Goal: Information Seeking & Learning: Check status

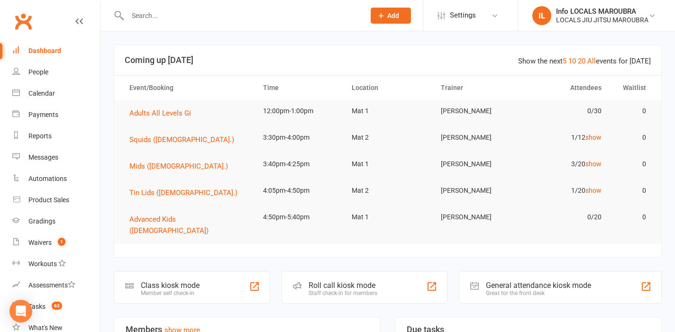
click at [164, 23] on div at bounding box center [236, 15] width 245 height 31
click at [161, 20] on input "text" at bounding box center [242, 15] width 234 height 13
paste input "[PERSON_NAME]"
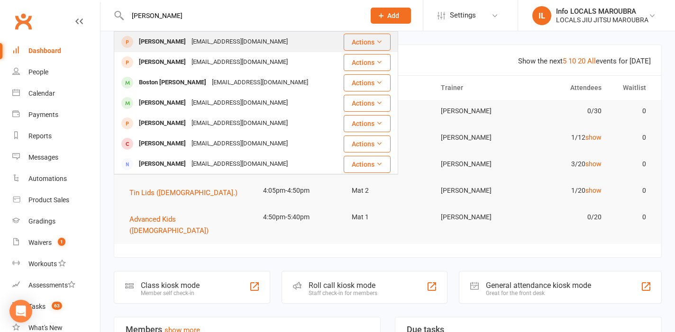
type input "[PERSON_NAME]"
click at [231, 49] on div "[PERSON_NAME] [EMAIL_ADDRESS][DOMAIN_NAME]" at bounding box center [228, 41] width 227 height 19
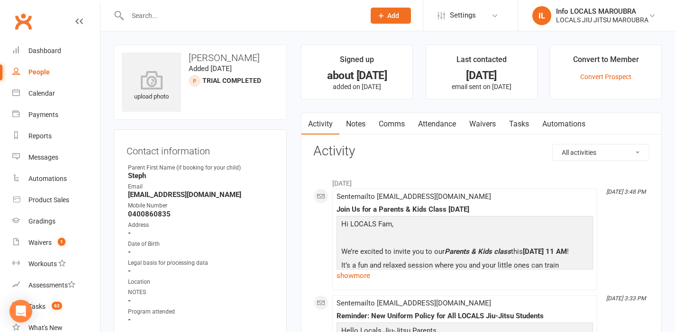
click at [188, 17] on input "text" at bounding box center [242, 15] width 234 height 13
paste input "[PERSON_NAME]"
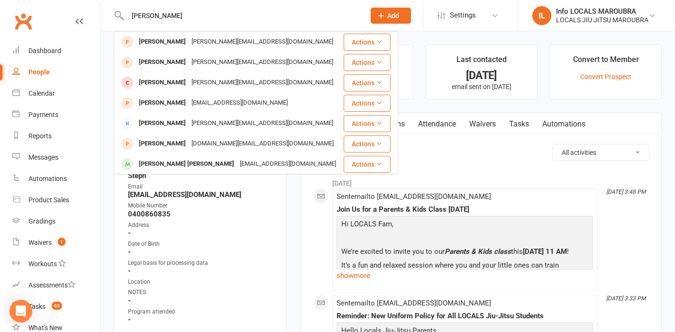
type input "[PERSON_NAME]"
click at [189, 38] on div "[PERSON_NAME][EMAIL_ADDRESS][DOMAIN_NAME]" at bounding box center [262, 42] width 147 height 14
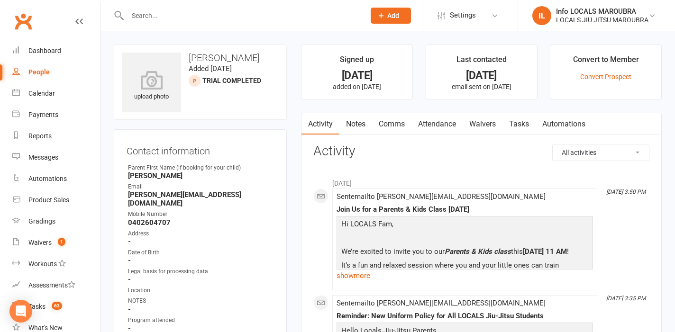
click at [190, 15] on input "text" at bounding box center [242, 15] width 234 height 13
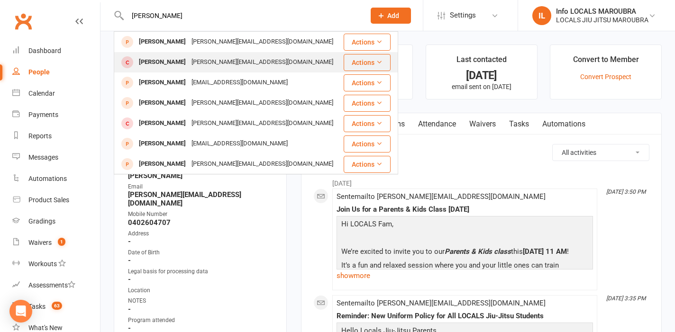
type input "[PERSON_NAME]"
click at [218, 61] on div "[PERSON_NAME][EMAIL_ADDRESS][DOMAIN_NAME]" at bounding box center [262, 62] width 147 height 14
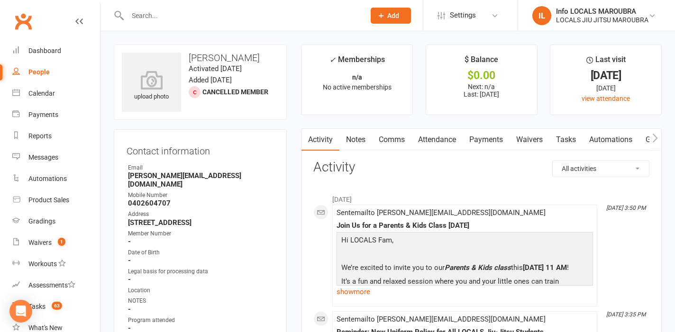
click at [200, 12] on input "text" at bounding box center [242, 15] width 234 height 13
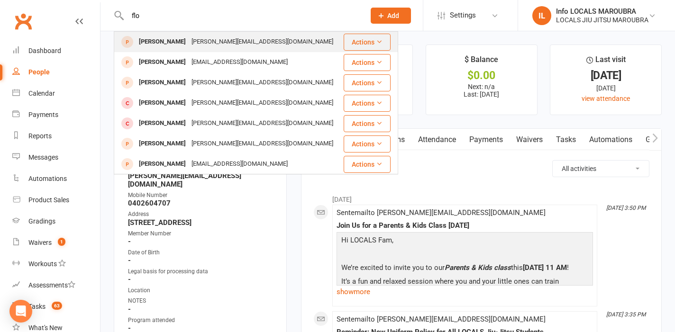
type input "flo"
click at [228, 41] on div "[PERSON_NAME][EMAIL_ADDRESS][DOMAIN_NAME]" at bounding box center [262, 42] width 147 height 14
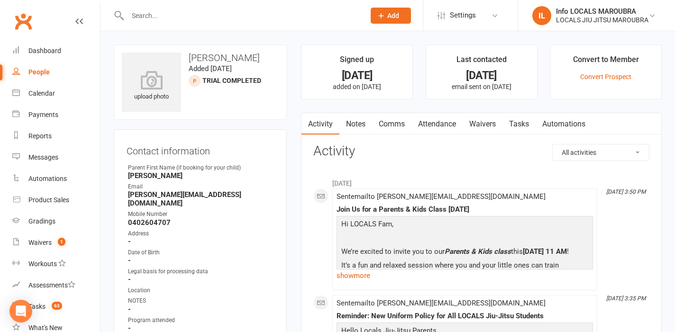
click at [233, 19] on input "text" at bounding box center [242, 15] width 234 height 13
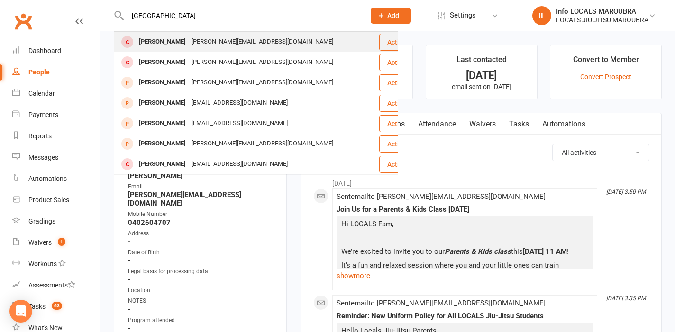
type input "[GEOGRAPHIC_DATA]"
click at [237, 42] on div "[PERSON_NAME][EMAIL_ADDRESS][DOMAIN_NAME]" at bounding box center [262, 42] width 147 height 14
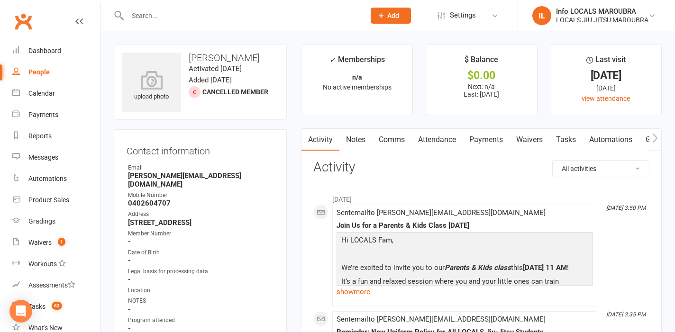
click at [442, 143] on link "Attendance" at bounding box center [436, 140] width 51 height 22
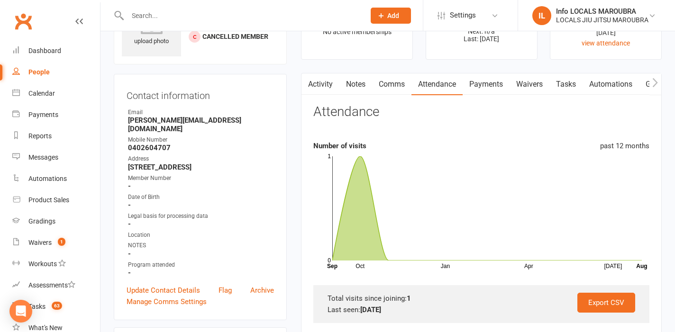
scroll to position [70, 0]
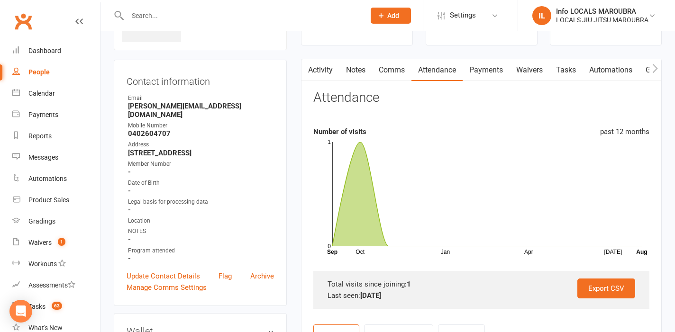
click at [227, 17] on input "text" at bounding box center [242, 15] width 234 height 13
paste input "[PERSON_NAME]"
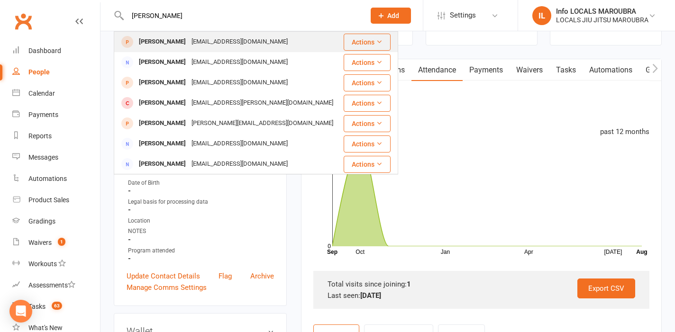
type input "[PERSON_NAME]"
click at [226, 45] on div "[EMAIL_ADDRESS][DOMAIN_NAME]" at bounding box center [240, 42] width 102 height 14
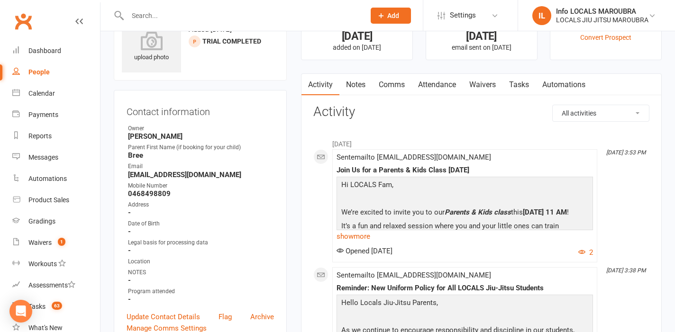
scroll to position [38, 0]
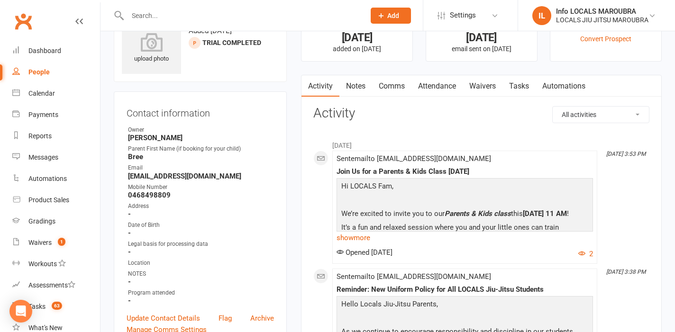
click at [454, 86] on link "Attendance" at bounding box center [436, 86] width 51 height 22
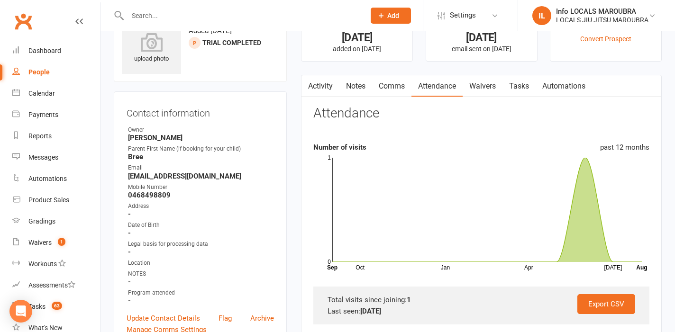
click at [309, 91] on button "button" at bounding box center [307, 85] width 12 height 21
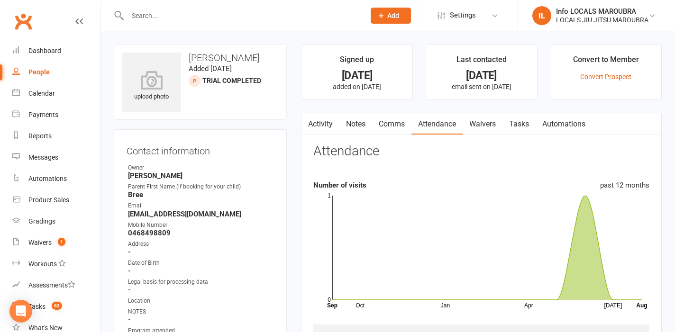
click at [172, 19] on input "text" at bounding box center [242, 15] width 234 height 13
paste input "[PERSON_NAME]"
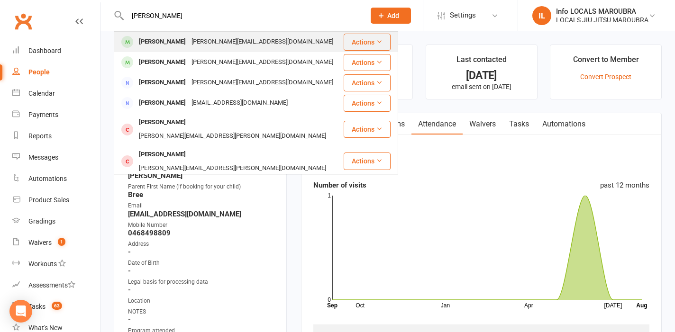
type input "[PERSON_NAME]"
click at [222, 48] on div "[PERSON_NAME][EMAIL_ADDRESS][DOMAIN_NAME]" at bounding box center [262, 42] width 147 height 14
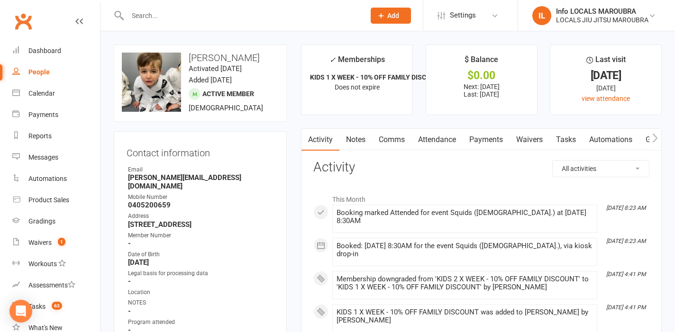
click at [199, 12] on input "text" at bounding box center [242, 15] width 234 height 13
paste input "[PERSON_NAME]"
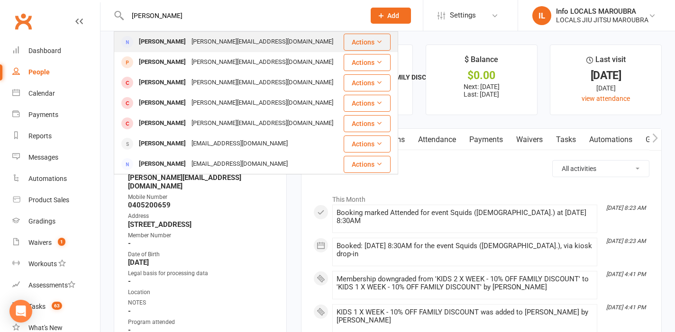
type input "[PERSON_NAME]"
click at [207, 39] on div "[PERSON_NAME][EMAIL_ADDRESS][DOMAIN_NAME]" at bounding box center [262, 42] width 147 height 14
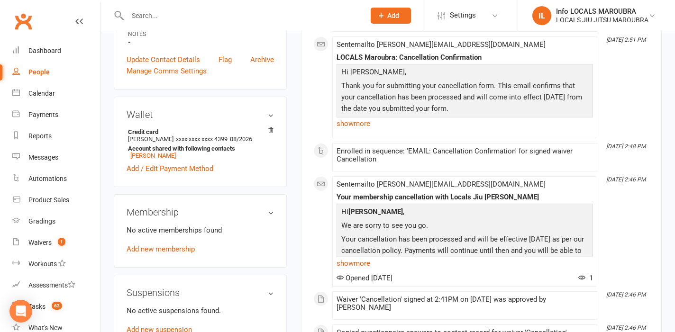
scroll to position [209, 0]
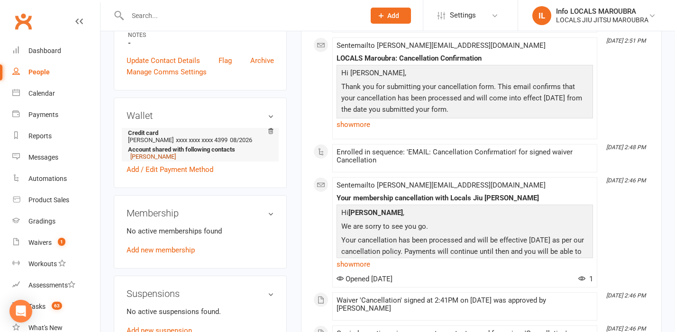
click at [151, 153] on link "[PERSON_NAME]" at bounding box center [152, 156] width 45 height 7
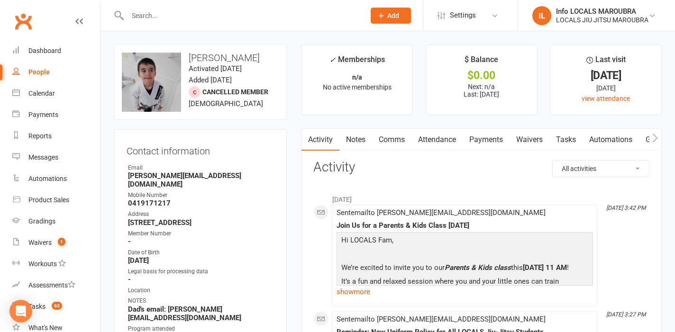
click at [437, 144] on link "Attendance" at bounding box center [436, 140] width 51 height 22
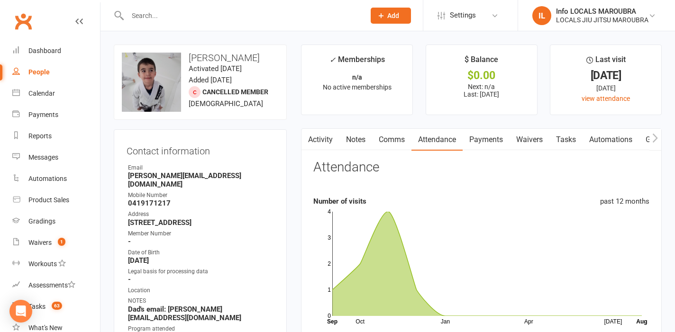
click at [193, 19] on input "text" at bounding box center [242, 15] width 234 height 13
paste input "[PERSON_NAME]"
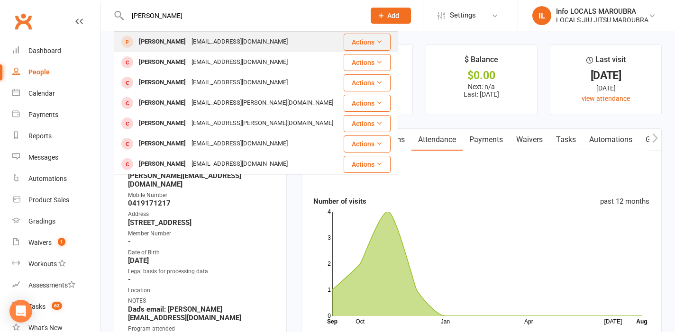
type input "[PERSON_NAME]"
click at [193, 48] on div "[EMAIL_ADDRESS][DOMAIN_NAME]" at bounding box center [240, 42] width 102 height 14
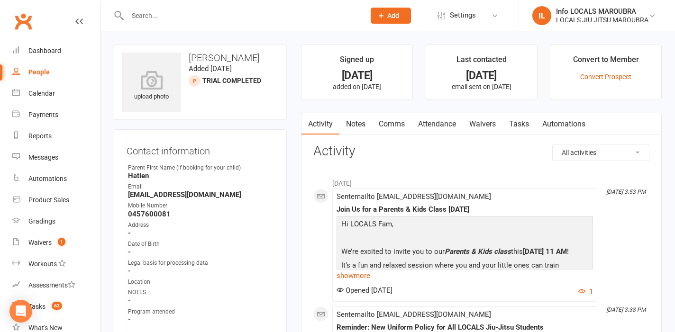
click at [178, 13] on input "text" at bounding box center [242, 15] width 234 height 13
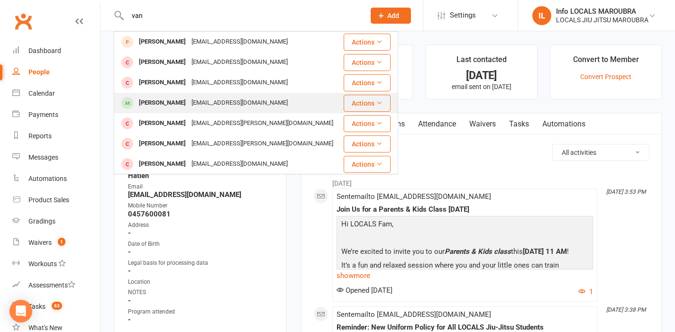
type input "van"
click at [191, 96] on div "[PERSON_NAME] Van [EMAIL_ADDRESS][DOMAIN_NAME]" at bounding box center [228, 102] width 227 height 19
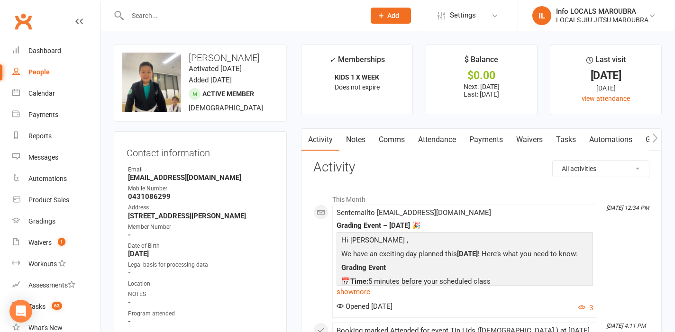
click at [177, 19] on input "text" at bounding box center [242, 15] width 234 height 13
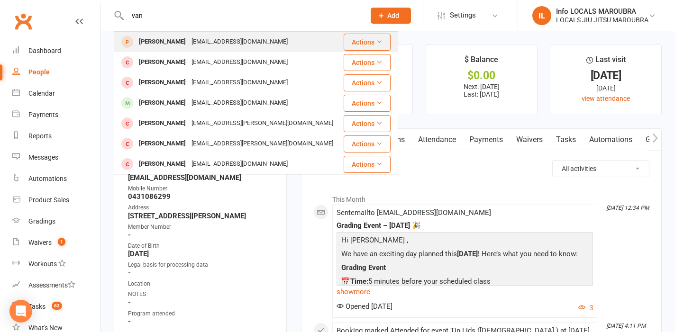
type input "van"
click at [207, 39] on div "[EMAIL_ADDRESS][DOMAIN_NAME]" at bounding box center [240, 42] width 102 height 14
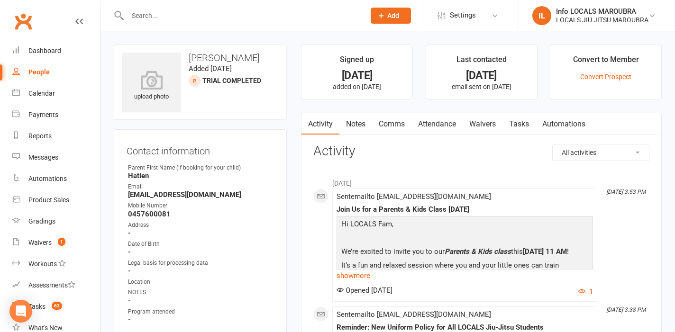
click at [200, 19] on input "text" at bounding box center [242, 15] width 234 height 13
paste input "[PERSON_NAME]"
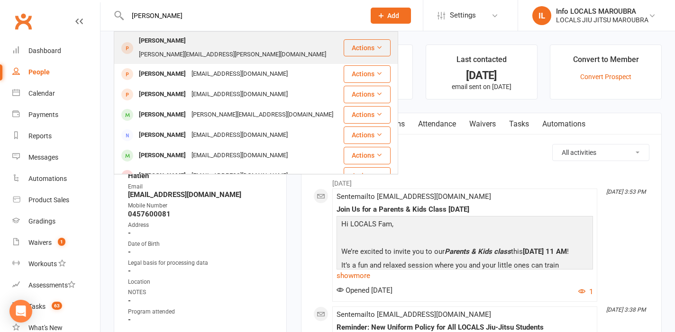
type input "[PERSON_NAME]"
click at [200, 48] on div "[PERSON_NAME][EMAIL_ADDRESS][PERSON_NAME][DOMAIN_NAME]" at bounding box center [232, 55] width 193 height 14
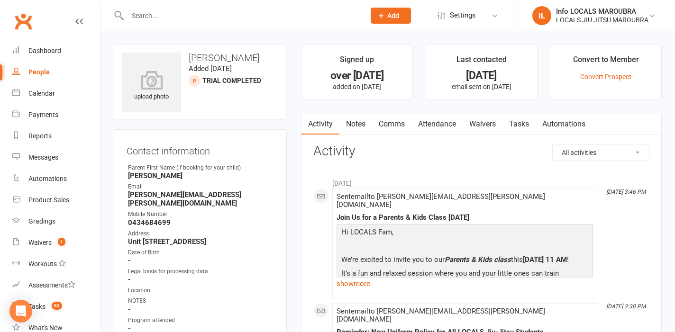
drag, startPoint x: 260, startPoint y: 151, endPoint x: 232, endPoint y: 165, distance: 31.2
click at [232, 165] on div "Contact information Owner Parent First Name (if booking for your child) [PERSON…" at bounding box center [200, 252] width 173 height 246
click at [232, 165] on div "Parent First Name (if booking for your child)" at bounding box center [201, 167] width 146 height 9
click at [199, 10] on input "text" at bounding box center [242, 15] width 234 height 13
paste input "[PERSON_NAME]"
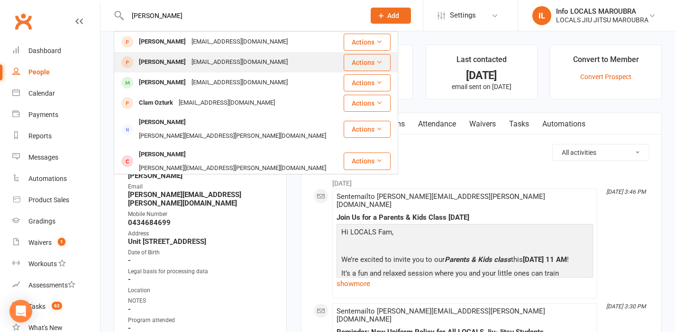
type input "[PERSON_NAME]"
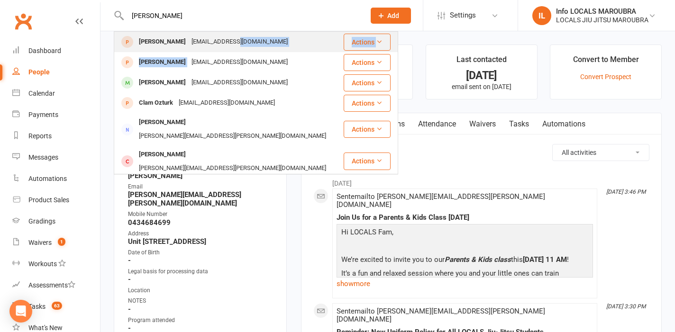
drag, startPoint x: 216, startPoint y: 53, endPoint x: 216, endPoint y: 44, distance: 8.5
click at [216, 44] on tbody "[PERSON_NAME] [EMAIL_ADDRESS][DOMAIN_NAME] Actions [PERSON_NAME] [EMAIL_ADDRESS…" at bounding box center [255, 259] width 283 height 454
click at [189, 43] on div "[EMAIL_ADDRESS][DOMAIN_NAME]" at bounding box center [240, 42] width 102 height 14
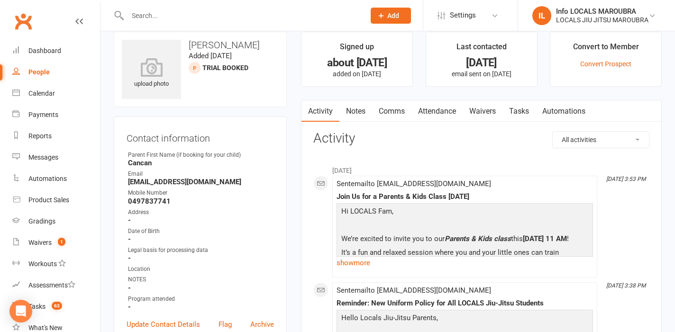
scroll to position [9, 0]
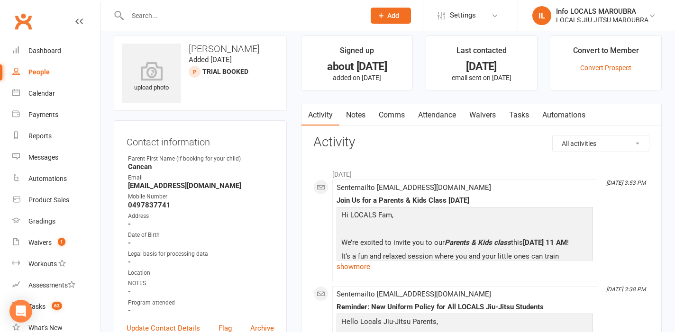
click at [211, 16] on input "text" at bounding box center [242, 15] width 234 height 13
paste input "[PERSON_NAME]"
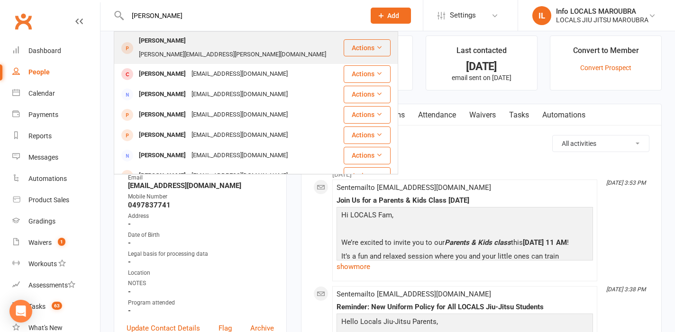
type input "[PERSON_NAME]"
click at [275, 39] on div "[PERSON_NAME] [PERSON_NAME][EMAIL_ADDRESS][PERSON_NAME][DOMAIN_NAME]" at bounding box center [229, 47] width 228 height 31
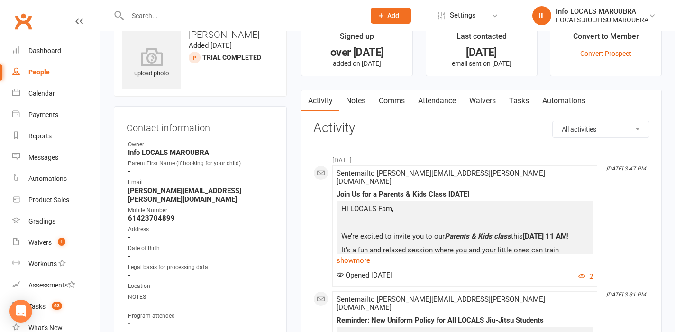
scroll to position [10, 0]
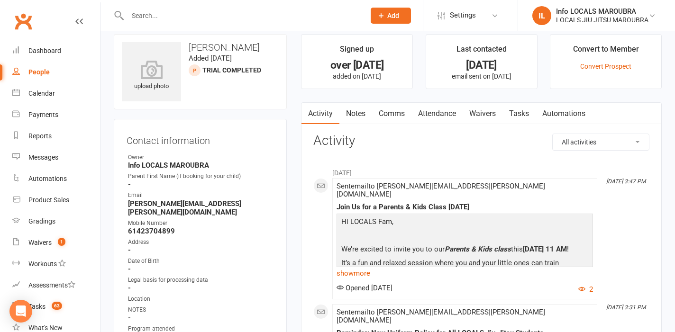
click at [206, 20] on input "text" at bounding box center [242, 15] width 234 height 13
paste input "[PERSON_NAME]"
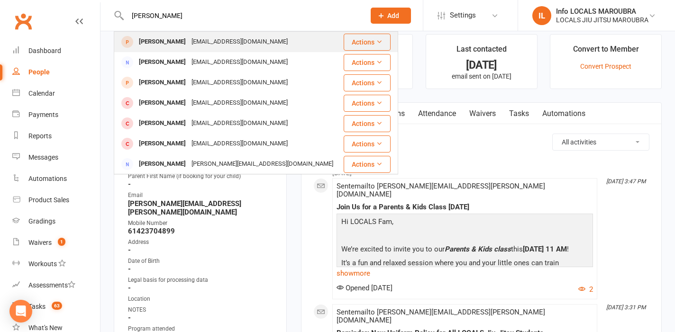
type input "[PERSON_NAME]"
click at [208, 44] on div "[EMAIL_ADDRESS][DOMAIN_NAME]" at bounding box center [240, 42] width 102 height 14
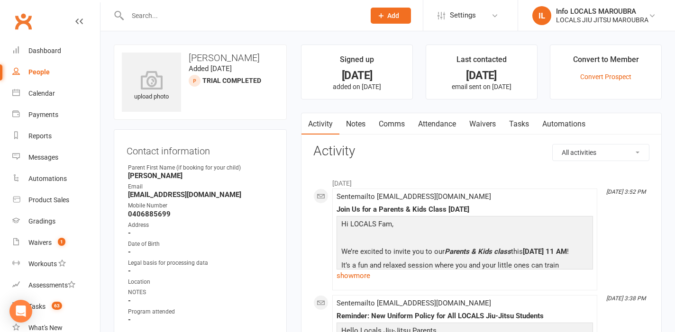
click at [217, 12] on input "text" at bounding box center [242, 15] width 234 height 13
paste input "[PERSON_NAME]"
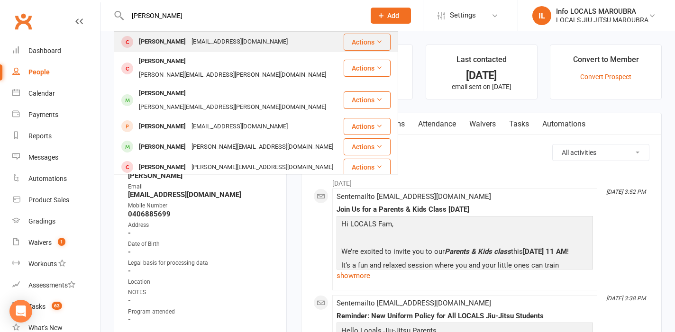
type input "[PERSON_NAME]"
click at [218, 47] on div "[EMAIL_ADDRESS][DOMAIN_NAME]" at bounding box center [240, 42] width 102 height 14
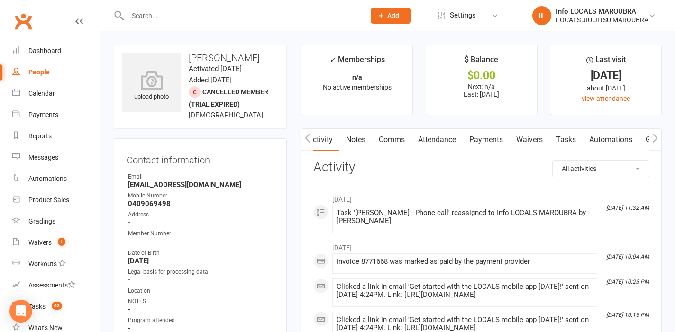
click at [452, 140] on link "Attendance" at bounding box center [436, 140] width 51 height 22
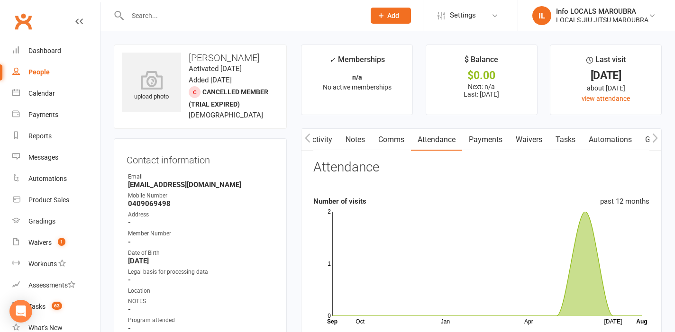
click at [331, 145] on link "Activity" at bounding box center [320, 140] width 38 height 22
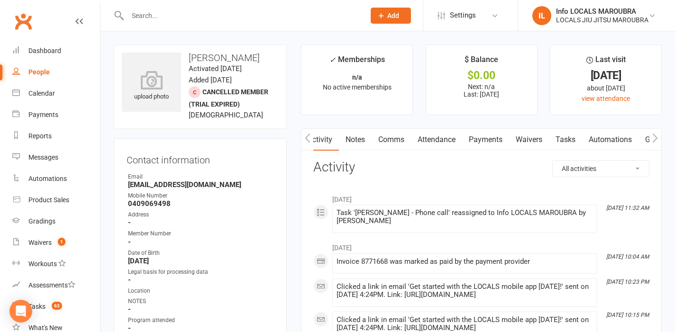
click at [307, 141] on icon "button" at bounding box center [308, 138] width 6 height 10
click at [193, 26] on div at bounding box center [236, 15] width 245 height 31
click at [174, 18] on input "text" at bounding box center [242, 15] width 234 height 13
paste input "[PERSON_NAME]"
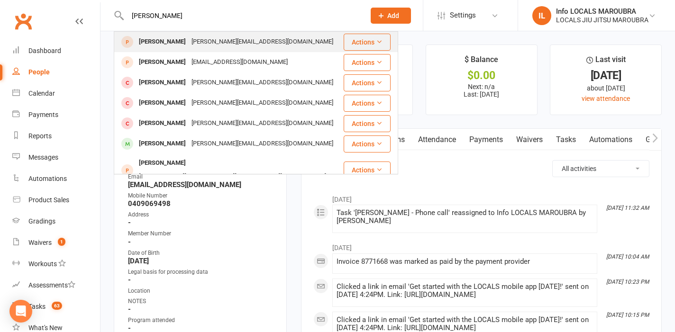
type input "[PERSON_NAME]"
click at [222, 38] on div "[PERSON_NAME][EMAIL_ADDRESS][DOMAIN_NAME]" at bounding box center [262, 42] width 147 height 14
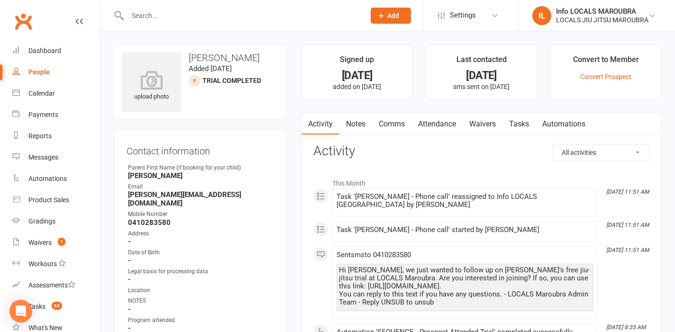
click at [447, 121] on link "Attendance" at bounding box center [436, 124] width 51 height 22
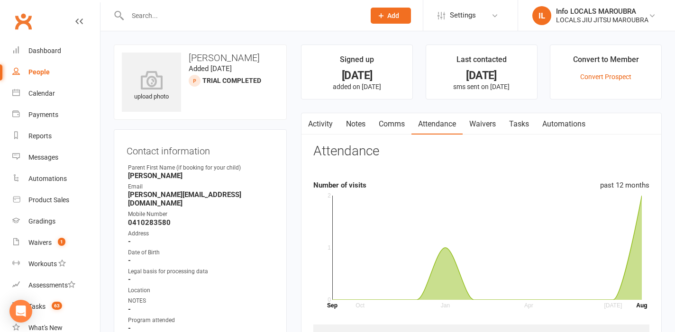
click at [310, 131] on button "button" at bounding box center [307, 123] width 12 height 21
click at [328, 130] on link "Activity" at bounding box center [320, 124] width 38 height 22
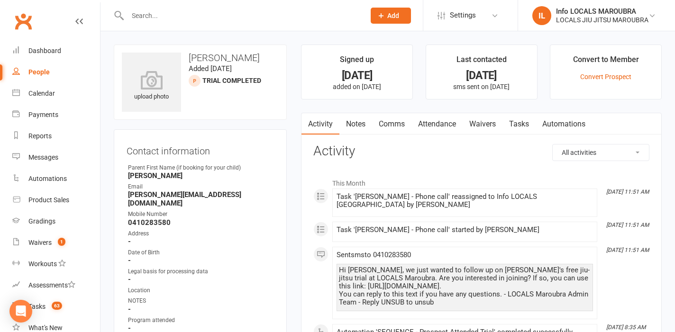
click at [439, 126] on link "Attendance" at bounding box center [436, 124] width 51 height 22
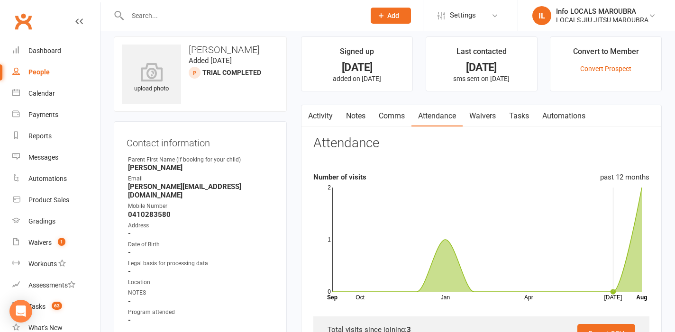
scroll to position [9, 0]
click at [626, 235] on rect at bounding box center [486, 239] width 309 height 104
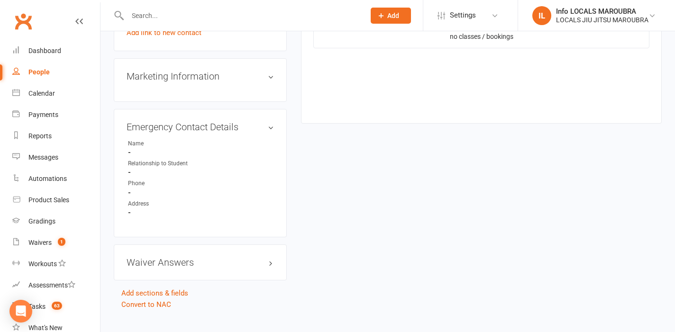
scroll to position [294, 0]
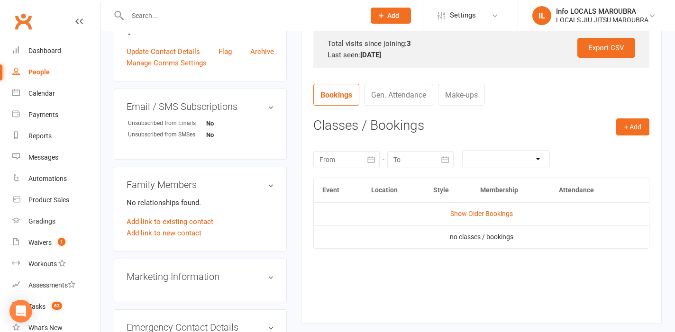
click at [500, 208] on td "Show Older Bookings" at bounding box center [481, 213] width 335 height 23
click at [499, 212] on link "Show Older Bookings" at bounding box center [481, 214] width 63 height 8
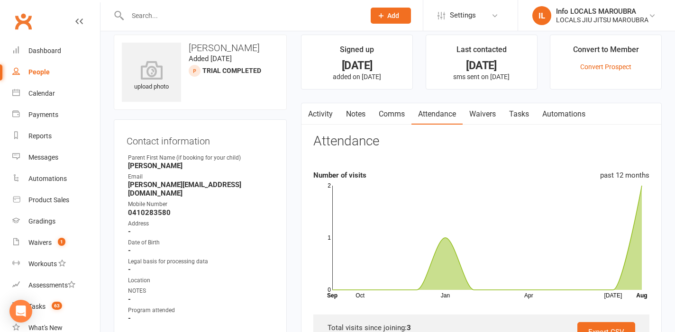
scroll to position [0, 0]
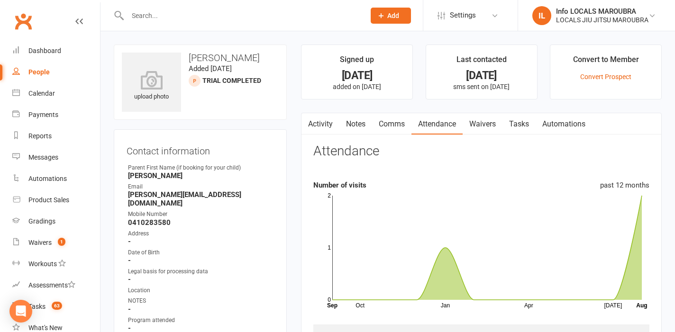
click at [207, 13] on input "text" at bounding box center [242, 15] width 234 height 13
paste input "[PERSON_NAME]"
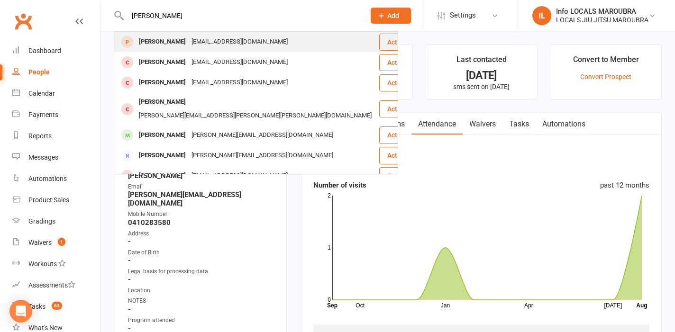
type input "[PERSON_NAME]"
click at [198, 39] on div "[EMAIL_ADDRESS][DOMAIN_NAME]" at bounding box center [240, 42] width 102 height 14
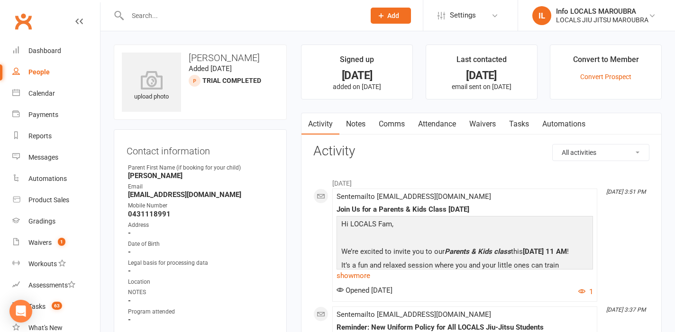
click at [231, 9] on input "text" at bounding box center [242, 15] width 234 height 13
paste input "[PERSON_NAME]"
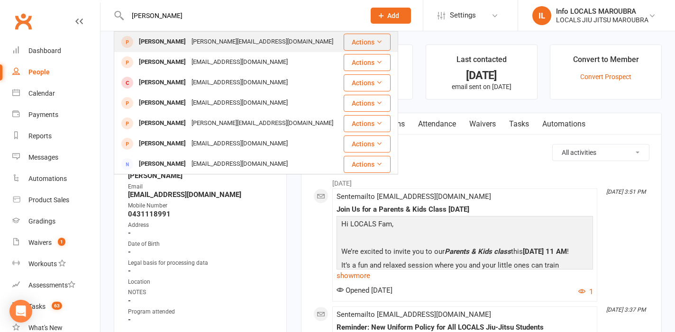
type input "[PERSON_NAME]"
click at [221, 38] on div "[PERSON_NAME][EMAIL_ADDRESS][DOMAIN_NAME]" at bounding box center [262, 42] width 147 height 14
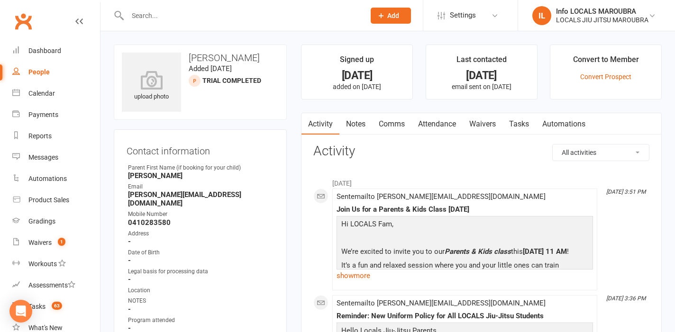
click at [188, 20] on input "text" at bounding box center [242, 15] width 234 height 13
paste input "Naz Haroon Phone call [DATE]"
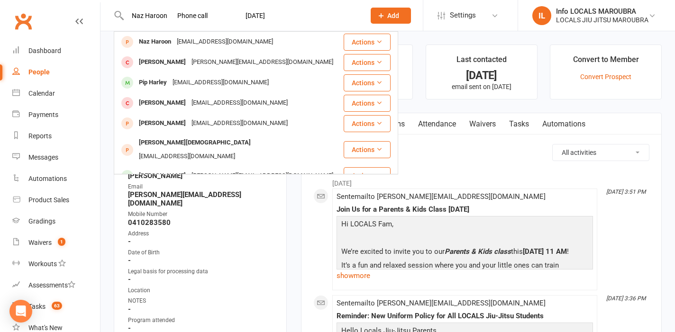
click at [216, 12] on input "Naz Haroon Phone call [DATE]" at bounding box center [242, 15] width 234 height 13
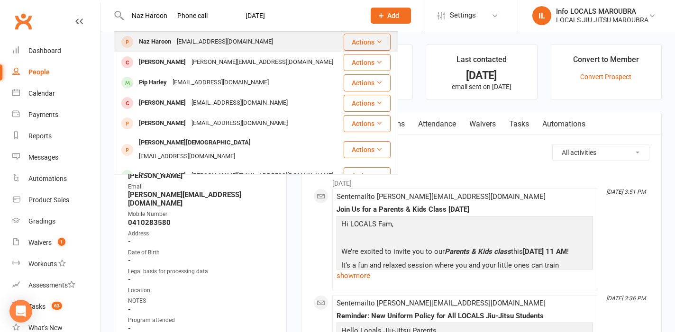
type input "Naz Haroon Phone call [DATE]"
click at [206, 37] on div "[EMAIL_ADDRESS][DOMAIN_NAME]" at bounding box center [225, 42] width 102 height 14
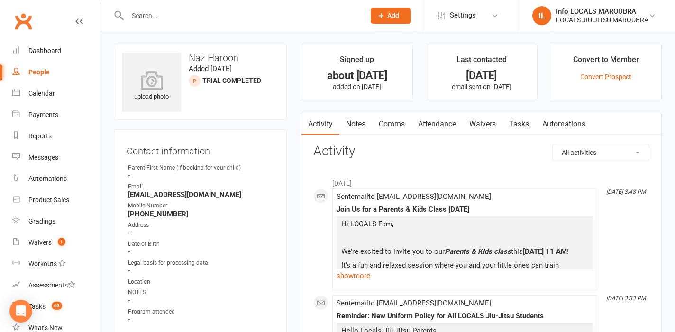
click at [399, 115] on link "Comms" at bounding box center [391, 124] width 39 height 22
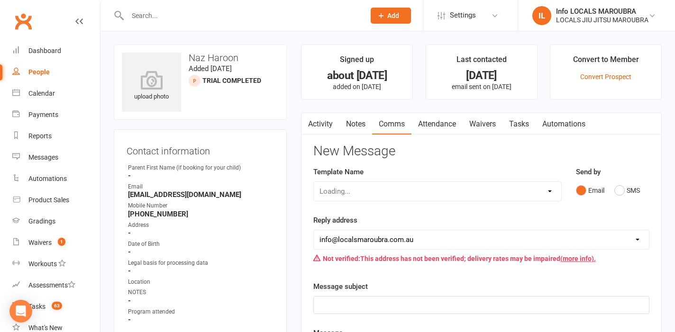
click at [449, 124] on link "Attendance" at bounding box center [436, 124] width 51 height 22
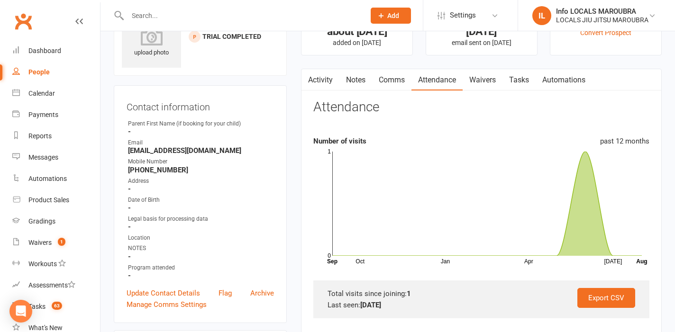
scroll to position [29, 0]
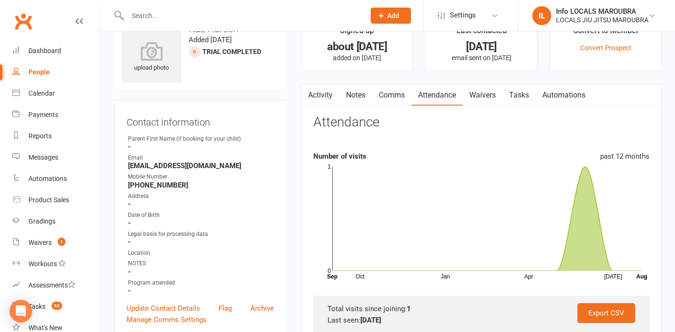
click at [315, 89] on link "Activity" at bounding box center [320, 95] width 38 height 22
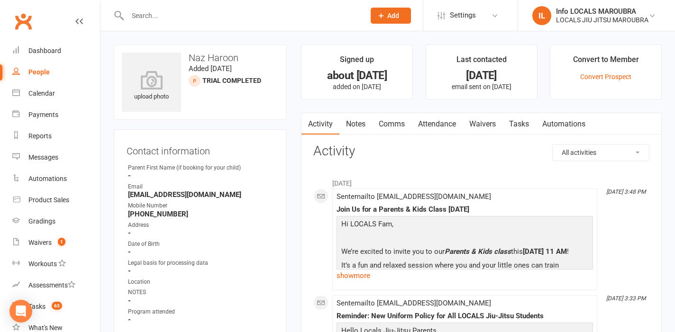
click at [218, 13] on input "text" at bounding box center [242, 15] width 234 height 13
paste input "Vienna-[PERSON_NAME]"
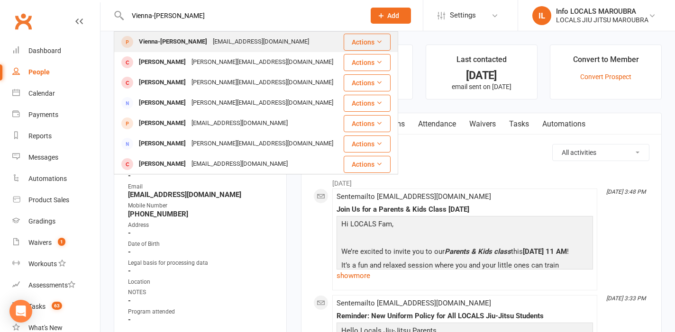
type input "Vienna-[PERSON_NAME]"
click at [214, 45] on div "[EMAIL_ADDRESS][DOMAIN_NAME]" at bounding box center [261, 42] width 102 height 14
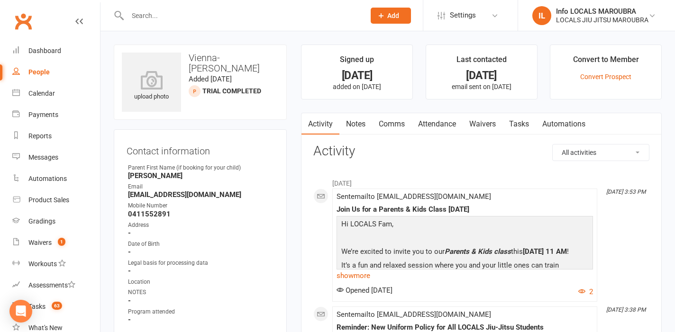
click at [199, 20] on input "text" at bounding box center [242, 15] width 234 height 13
paste input "[PERSON_NAME]"
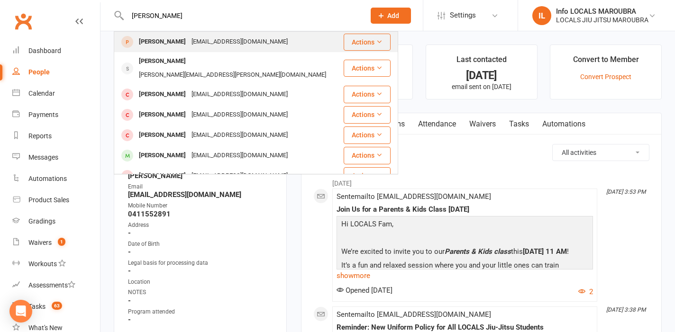
type input "[PERSON_NAME]"
click at [195, 37] on div "[EMAIL_ADDRESS][DOMAIN_NAME]" at bounding box center [240, 42] width 102 height 14
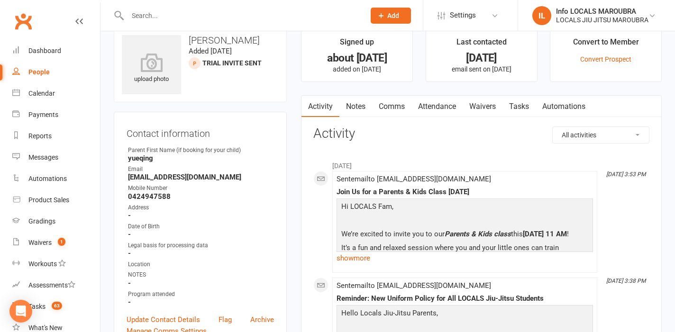
scroll to position [19, 0]
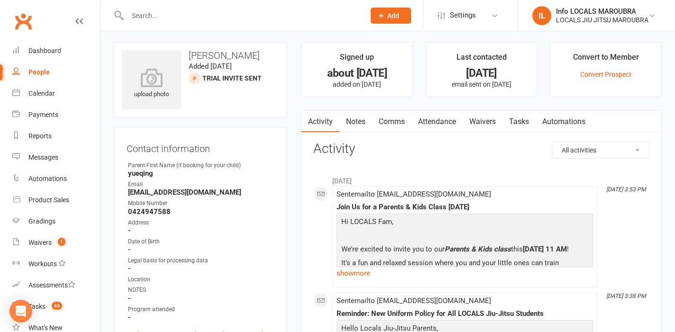
scroll to position [0, 0]
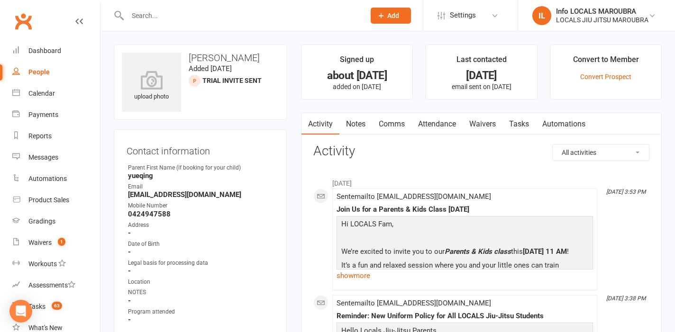
click at [182, 10] on input "text" at bounding box center [242, 15] width 234 height 13
paste input "[PERSON_NAME]"
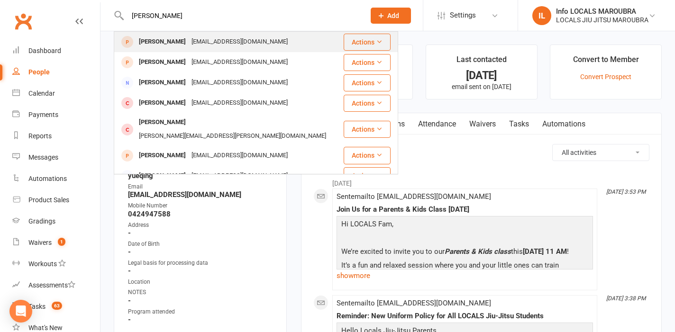
type input "[PERSON_NAME]"
click at [189, 41] on div "[EMAIL_ADDRESS][DOMAIN_NAME]" at bounding box center [240, 42] width 102 height 14
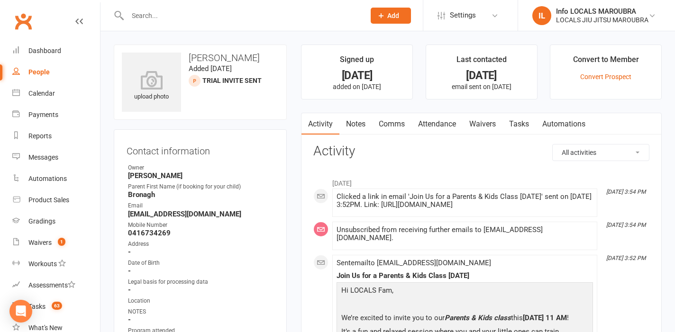
click at [181, 11] on input "text" at bounding box center [242, 15] width 234 height 13
paste input "[PERSON_NAME] Phone call [DATE]"
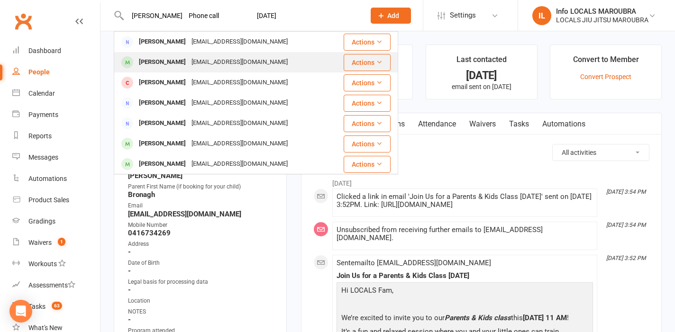
type input "[PERSON_NAME] Phone call [DATE]"
click at [206, 64] on div "[EMAIL_ADDRESS][DOMAIN_NAME]" at bounding box center [240, 62] width 102 height 14
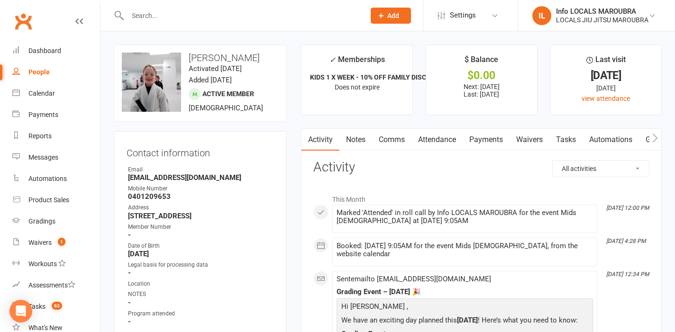
click at [234, 19] on input "text" at bounding box center [242, 15] width 234 height 13
paste input "[PERSON_NAME]"
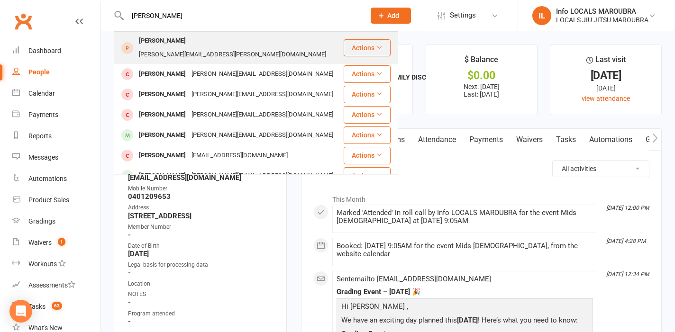
type input "[PERSON_NAME]"
click at [219, 48] on div "[PERSON_NAME][EMAIL_ADDRESS][PERSON_NAME][DOMAIN_NAME]" at bounding box center [232, 55] width 193 height 14
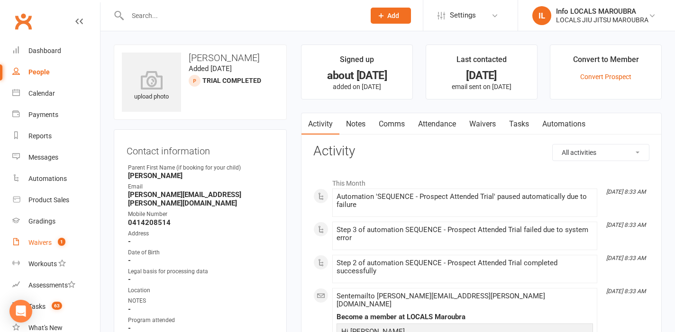
click at [53, 246] on link "Waivers 1" at bounding box center [56, 242] width 88 height 21
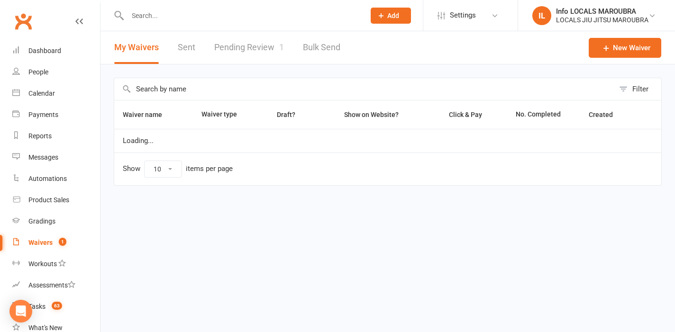
select select "25"
click at [269, 69] on div "Filter Waiver name Waiver type Draft? Show on Website? Click & Pay No. Complete…" at bounding box center [387, 138] width 574 height 148
click at [264, 60] on link "Pending Review 1" at bounding box center [249, 47] width 70 height 33
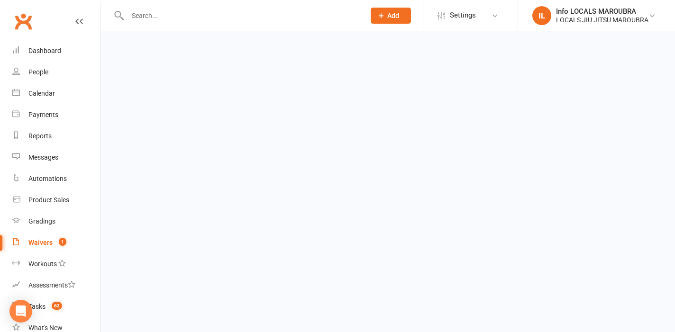
select select "25"
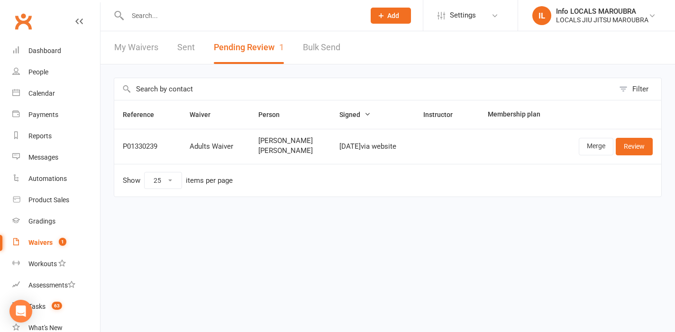
click at [204, 18] on input "text" at bounding box center [242, 15] width 234 height 13
paste input "[PERSON_NAME] Overs"
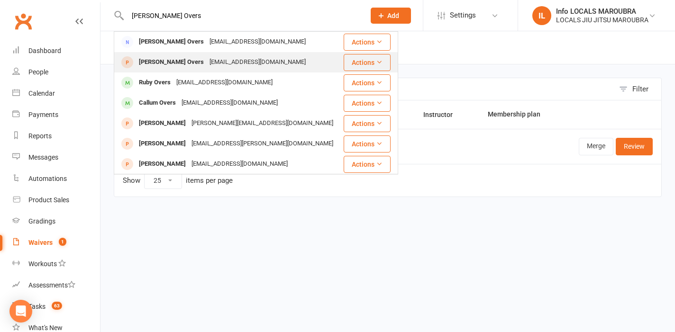
type input "[PERSON_NAME] Overs"
click at [207, 66] on div "[EMAIL_ADDRESS][DOMAIN_NAME]" at bounding box center [258, 62] width 102 height 14
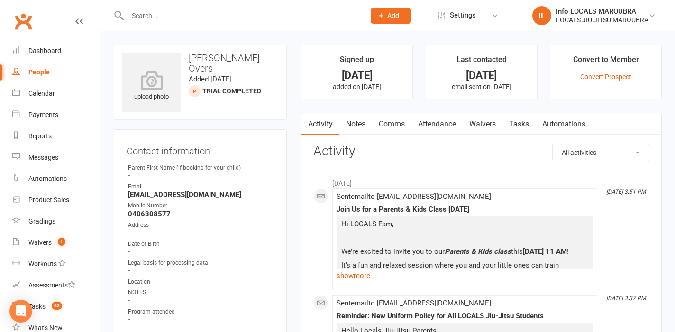
click at [218, 18] on input "text" at bounding box center [242, 15] width 234 height 13
paste input "[PERSON_NAME]"
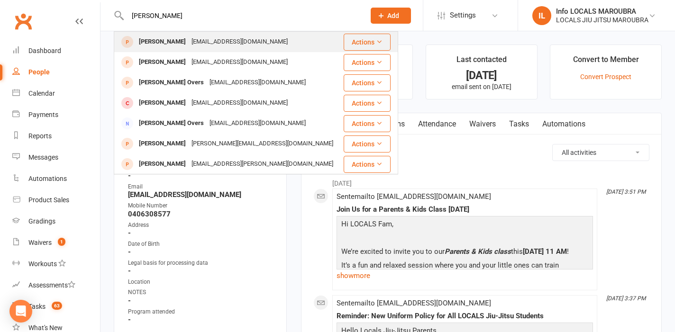
type input "[PERSON_NAME]"
click at [216, 37] on div "[EMAIL_ADDRESS][DOMAIN_NAME]" at bounding box center [240, 42] width 102 height 14
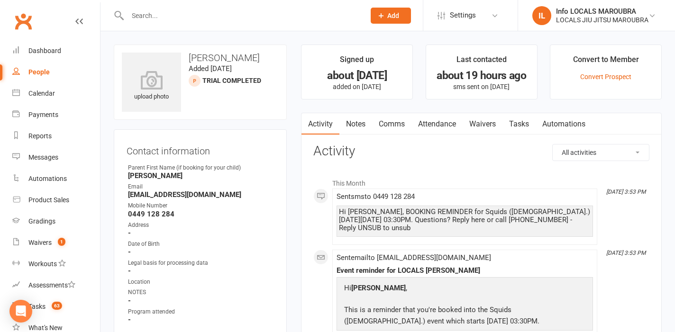
click at [178, 13] on input "text" at bounding box center [242, 15] width 234 height 13
paste input "[PERSON_NAME]"
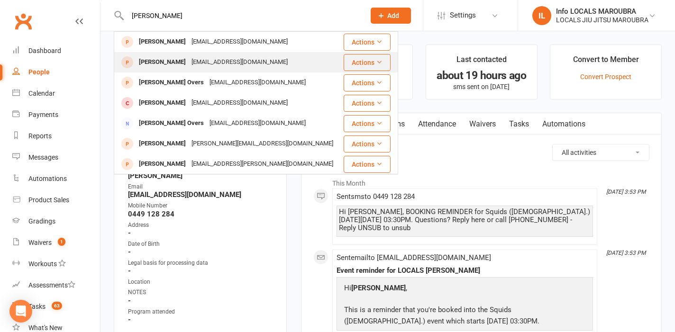
type input "[PERSON_NAME]"
click at [189, 59] on div "[EMAIL_ADDRESS][DOMAIN_NAME]" at bounding box center [240, 62] width 102 height 14
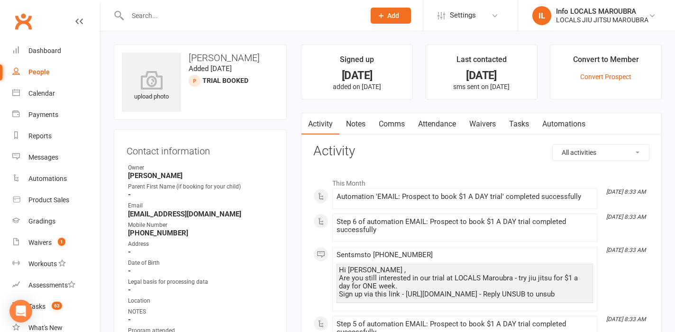
click at [436, 131] on link "Attendance" at bounding box center [436, 124] width 51 height 22
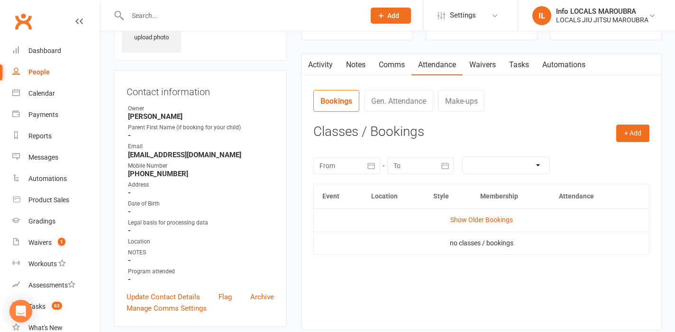
scroll to position [70, 0]
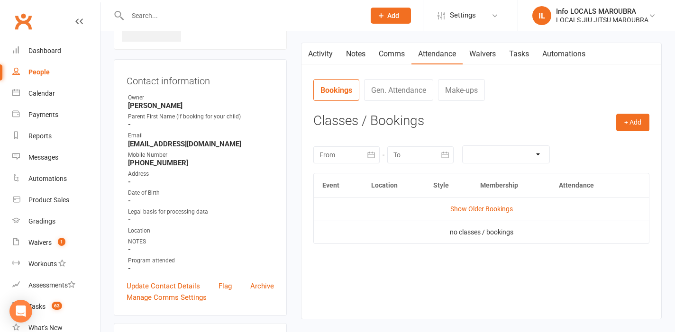
click at [205, 14] on input "text" at bounding box center [242, 15] width 234 height 13
paste input "[PERSON_NAME]"
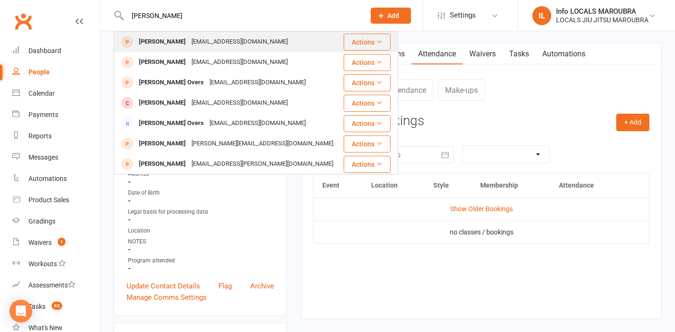
type input "[PERSON_NAME]"
click at [213, 48] on div "[EMAIL_ADDRESS][DOMAIN_NAME]" at bounding box center [240, 42] width 102 height 14
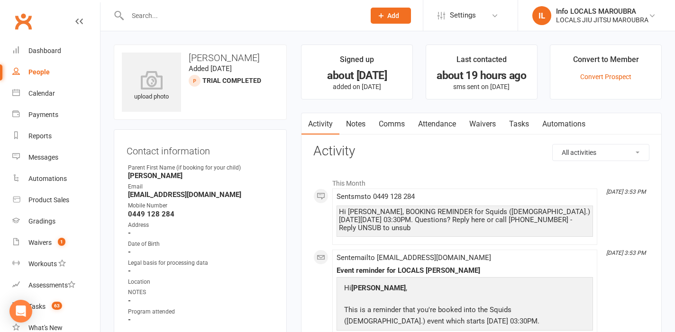
click at [260, 145] on h3 "Contact information" at bounding box center [200, 149] width 147 height 14
click at [271, 148] on h3 "Contact information" at bounding box center [200, 149] width 147 height 14
click at [439, 121] on link "Attendance" at bounding box center [436, 124] width 51 height 22
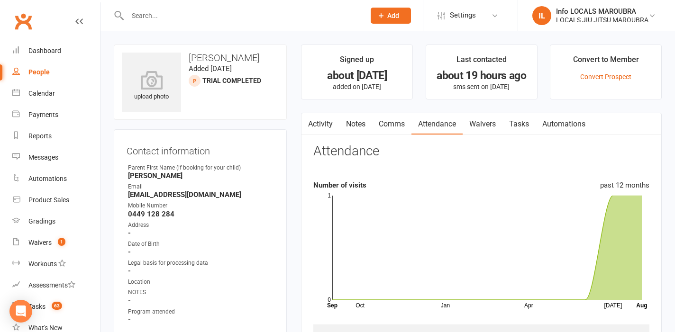
click at [142, 15] on input "text" at bounding box center [242, 15] width 234 height 13
paste input "[PERSON_NAME]"
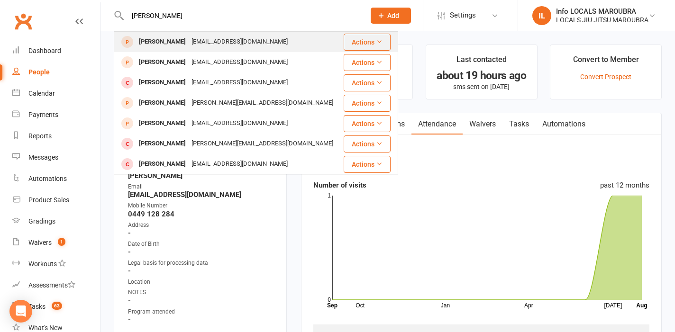
type input "[PERSON_NAME]"
click at [246, 48] on div "[EMAIL_ADDRESS][DOMAIN_NAME]" at bounding box center [240, 42] width 102 height 14
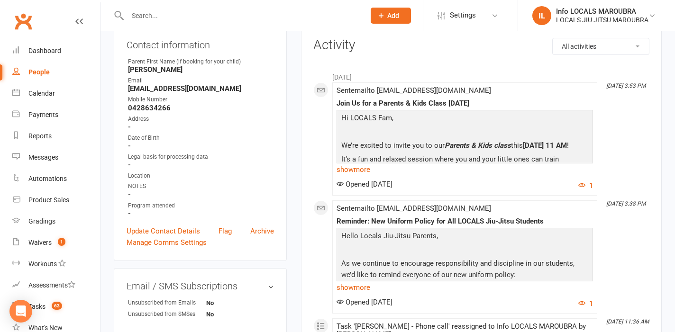
scroll to position [239, 0]
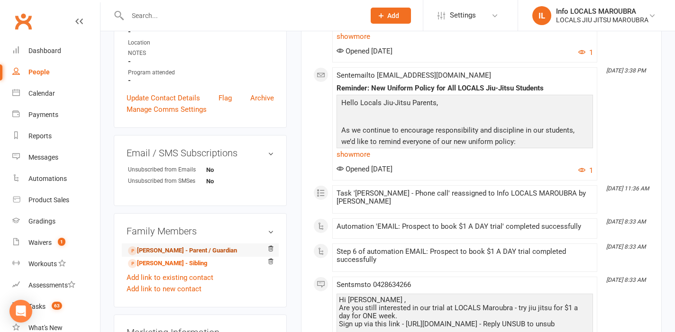
click at [219, 251] on link "[PERSON_NAME] - Parent / Guardian" at bounding box center [182, 251] width 109 height 10
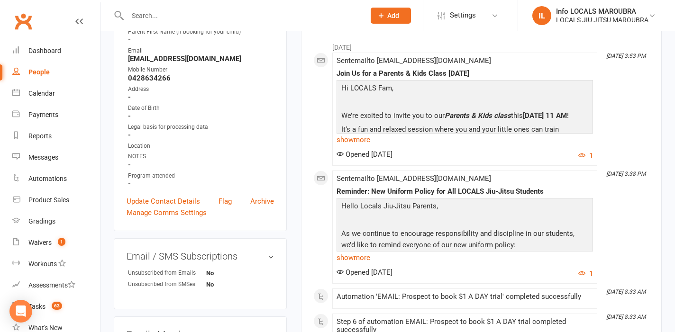
scroll to position [138, 0]
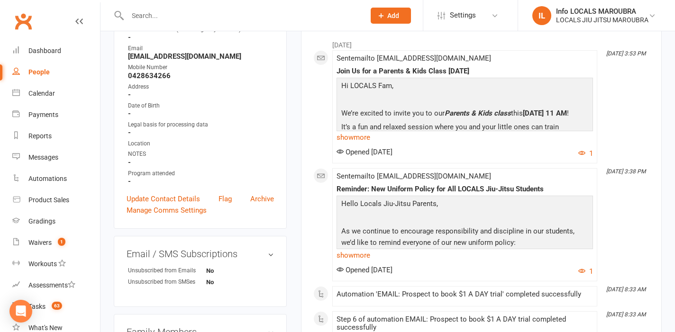
click at [261, 9] on input "text" at bounding box center [242, 15] width 234 height 13
paste input "[PERSON_NAME]"
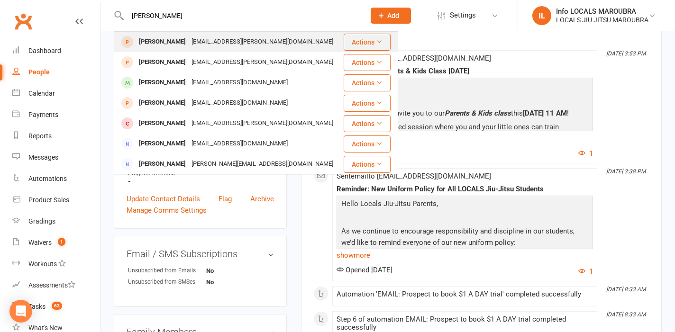
type input "[PERSON_NAME]"
click at [258, 48] on div "[EMAIL_ADDRESS][PERSON_NAME][DOMAIN_NAME]" at bounding box center [262, 42] width 147 height 14
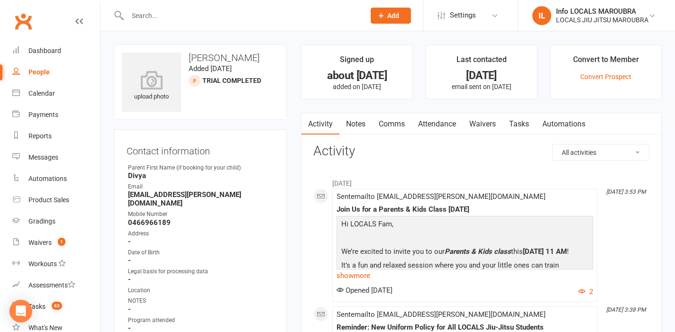
click at [227, 16] on input "text" at bounding box center [242, 15] width 234 height 13
paste input "[PERSON_NAME]"
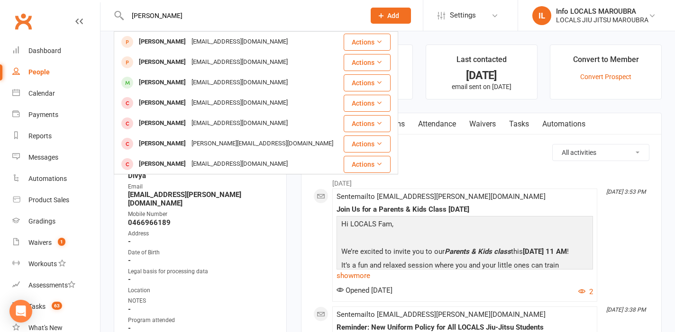
click at [202, 9] on input "[PERSON_NAME]" at bounding box center [242, 15] width 234 height 13
paste input "[PERSON_NAME]"
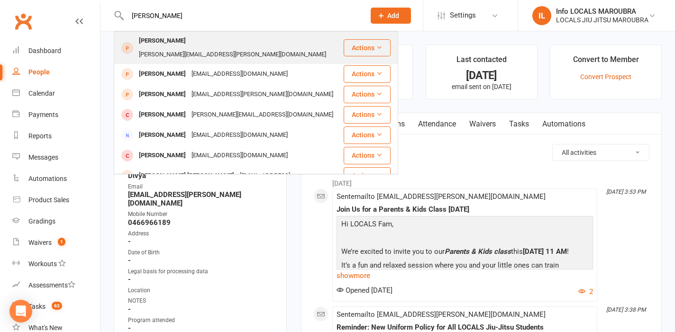
type input "[PERSON_NAME]"
click at [217, 48] on div "[PERSON_NAME][EMAIL_ADDRESS][PERSON_NAME][DOMAIN_NAME]" at bounding box center [232, 55] width 193 height 14
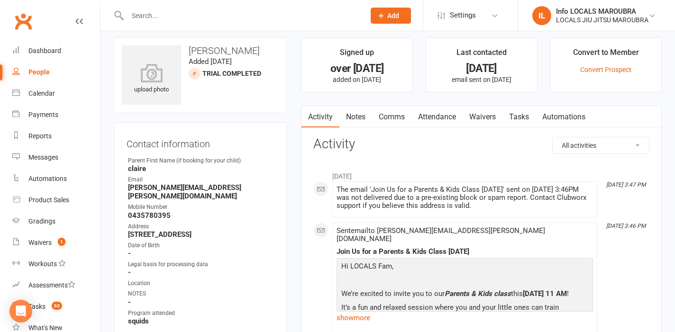
scroll to position [4, 0]
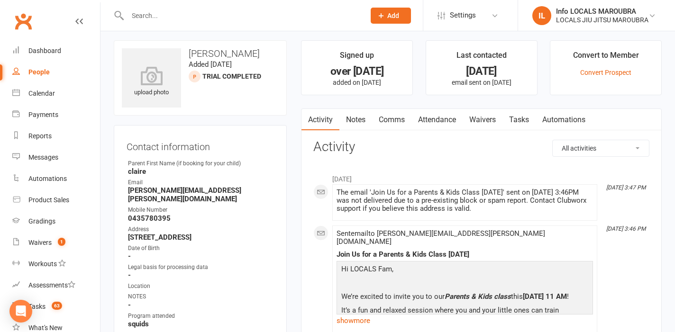
click at [196, 53] on h3 "[PERSON_NAME]" at bounding box center [200, 53] width 157 height 10
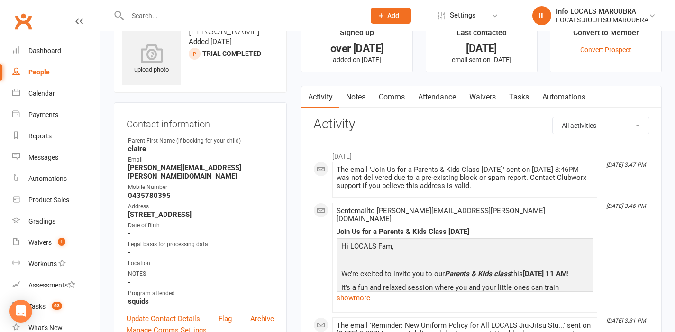
scroll to position [0, 0]
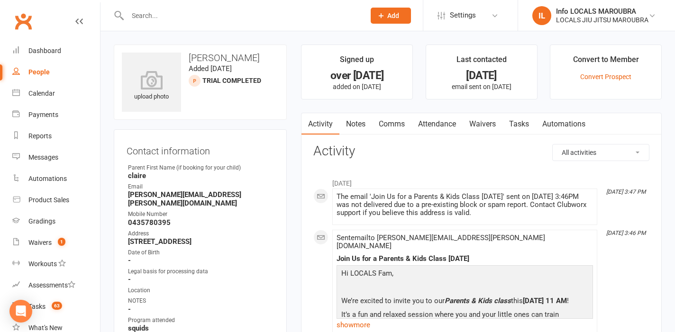
click at [225, 20] on input "text" at bounding box center [242, 15] width 234 height 13
click at [222, 13] on input "text" at bounding box center [242, 15] width 234 height 13
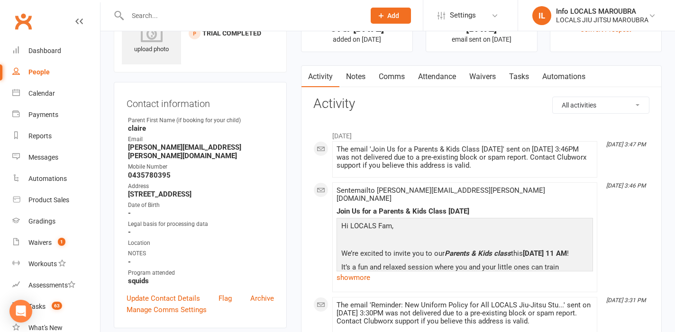
scroll to position [45, 0]
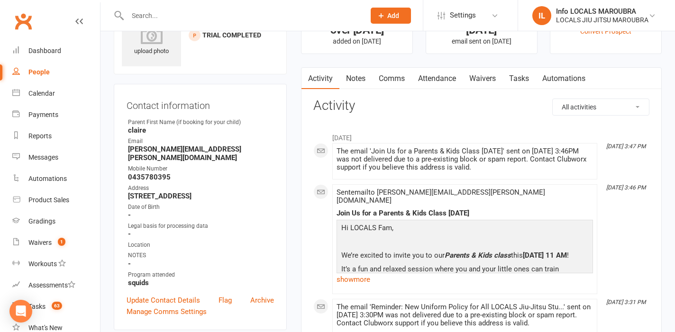
click at [260, 9] on input "text" at bounding box center [242, 15] width 234 height 13
paste input "[PERSON_NAME]"
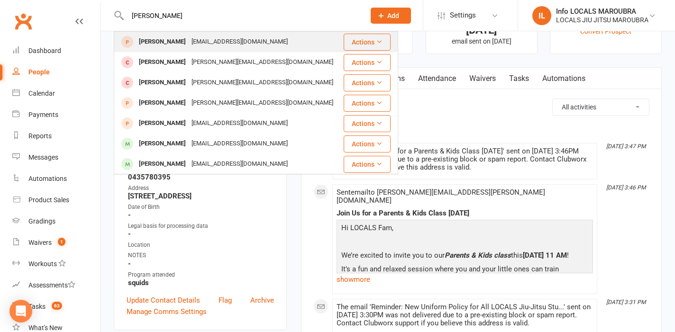
type input "[PERSON_NAME]"
click at [195, 37] on div "[EMAIL_ADDRESS][DOMAIN_NAME]" at bounding box center [240, 42] width 102 height 14
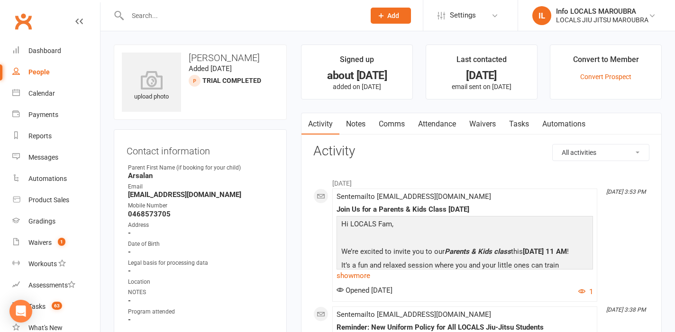
click at [206, 6] on div at bounding box center [236, 15] width 245 height 31
click at [203, 9] on input "text" at bounding box center [242, 15] width 234 height 13
paste input "[PERSON_NAME]"
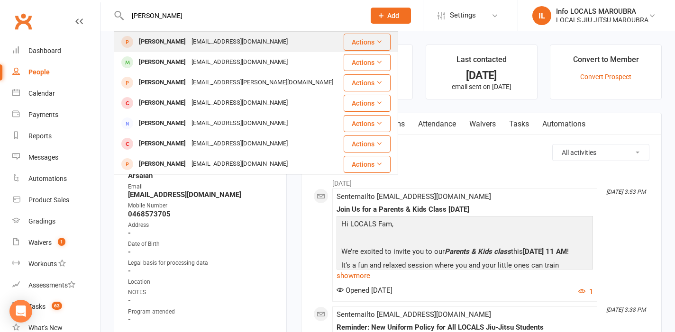
type input "[PERSON_NAME]"
click at [208, 36] on div "[EMAIL_ADDRESS][DOMAIN_NAME]" at bounding box center [240, 42] width 102 height 14
